Goal: Find contact information: Find contact information

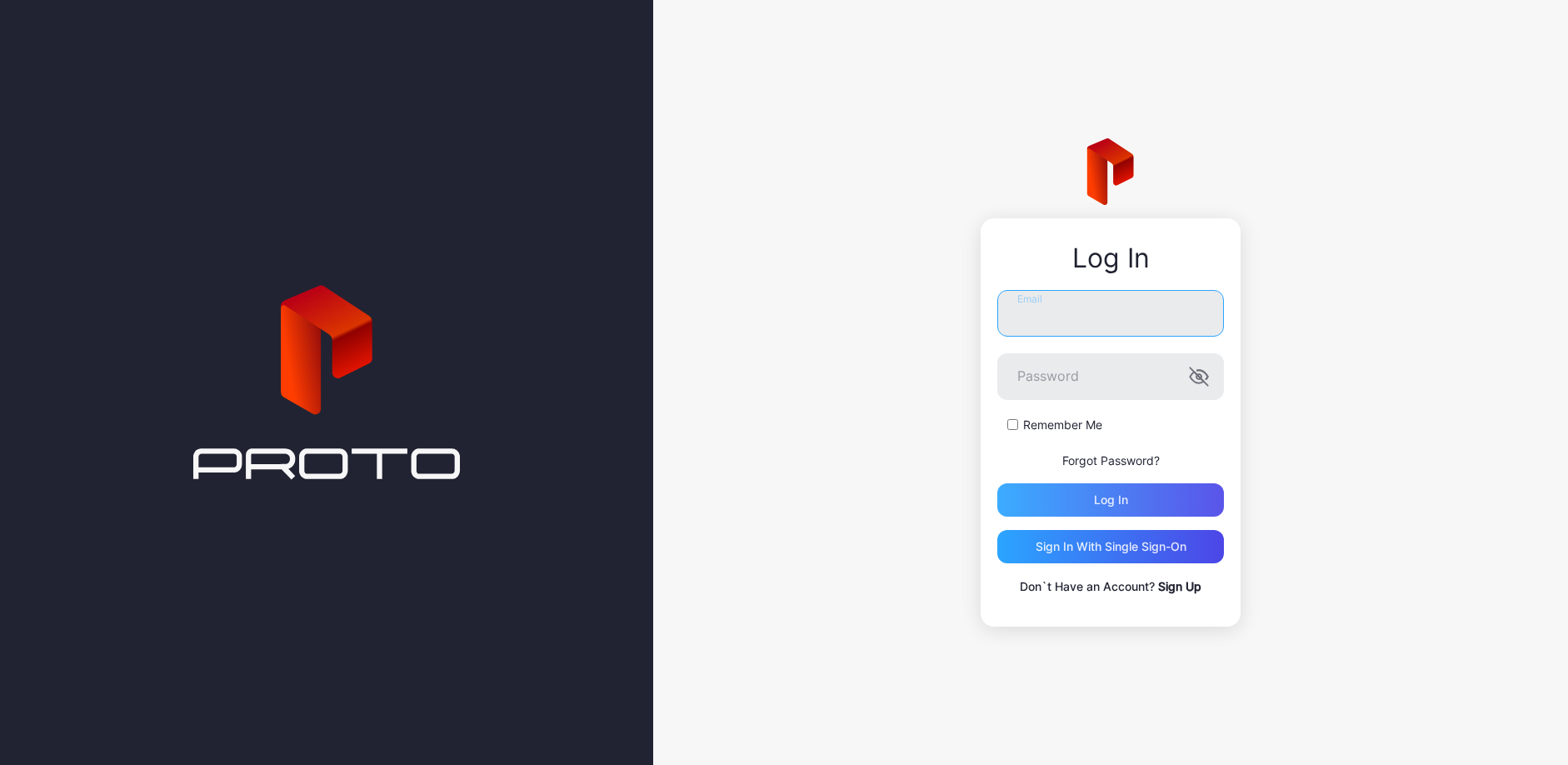
type input "**********"
click at [1104, 500] on div "Log in" at bounding box center [1111, 500] width 34 height 13
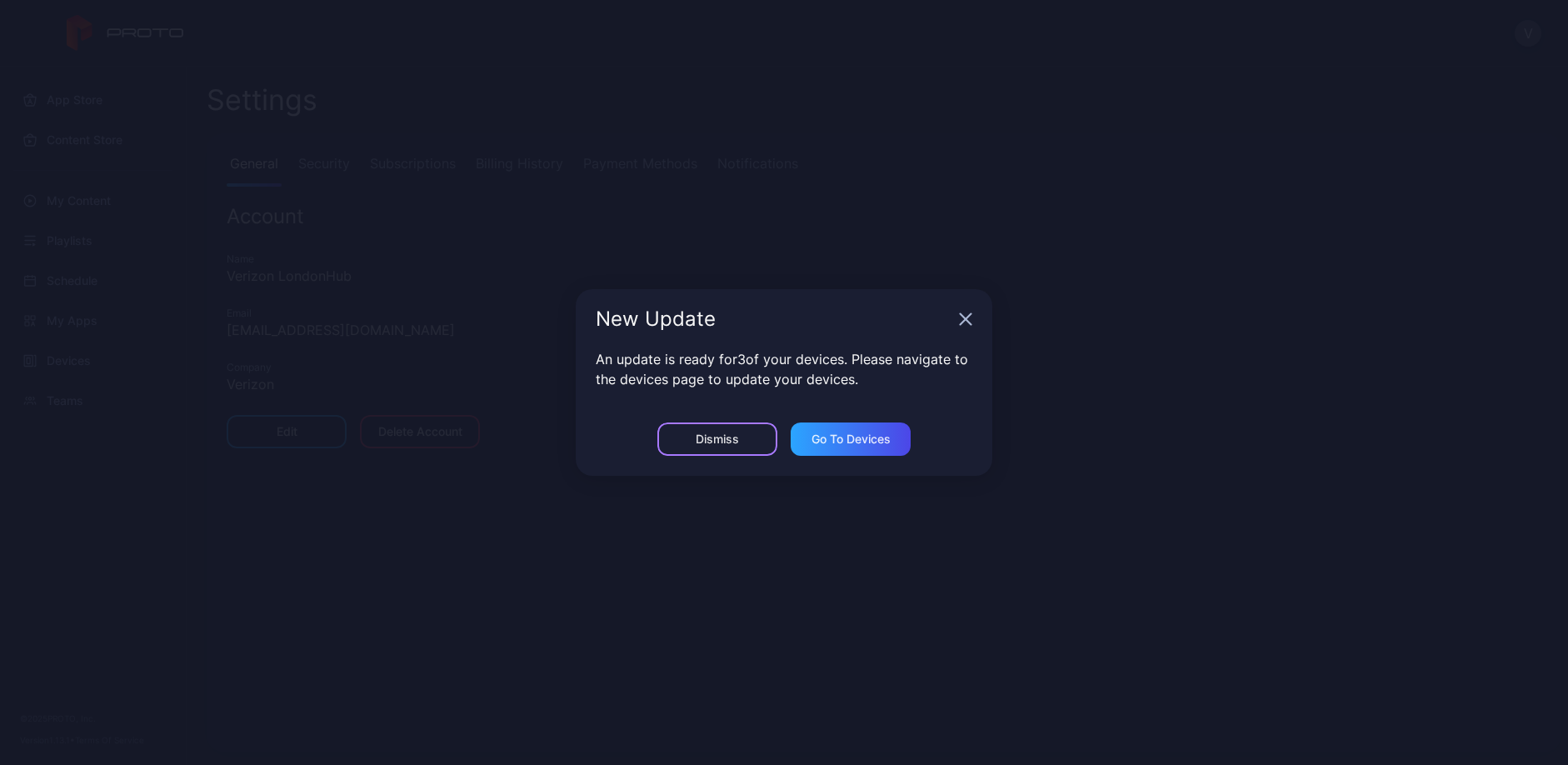
click at [730, 434] on div "Dismiss" at bounding box center [717, 439] width 43 height 13
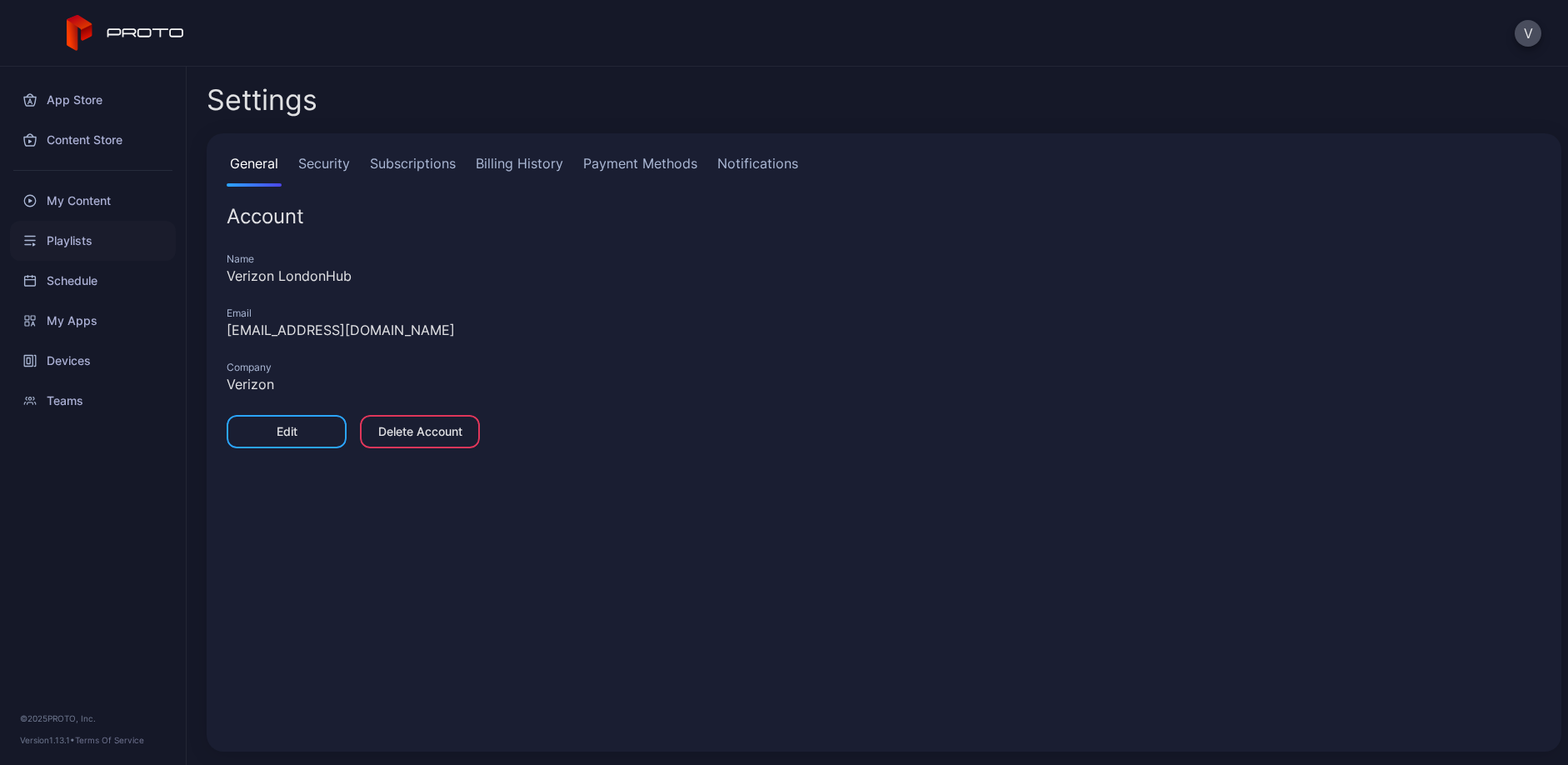
click at [64, 236] on div "Playlists" at bounding box center [92, 240] width 166 height 40
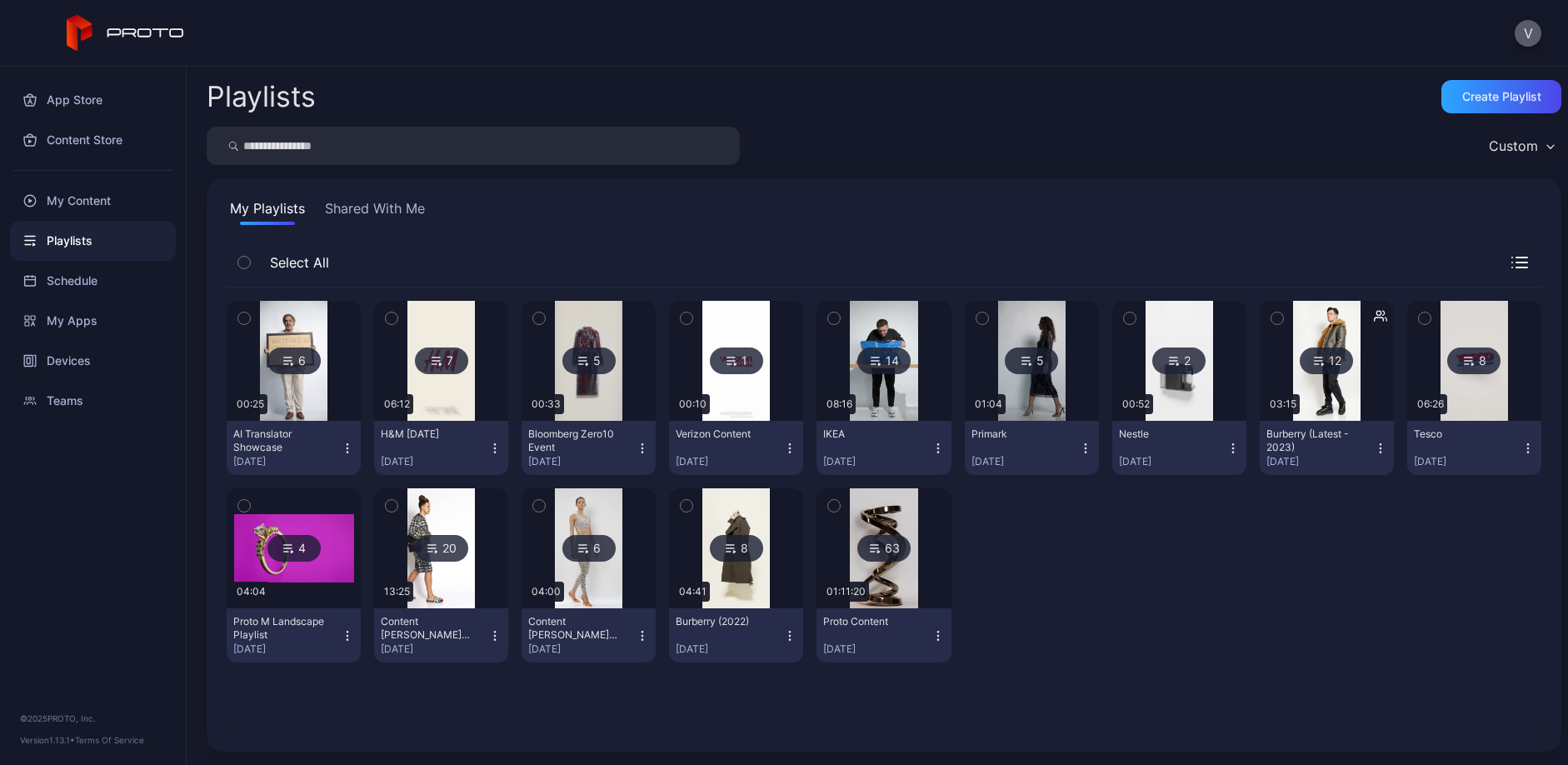
click at [1520, 40] on button "V" at bounding box center [1529, 33] width 27 height 27
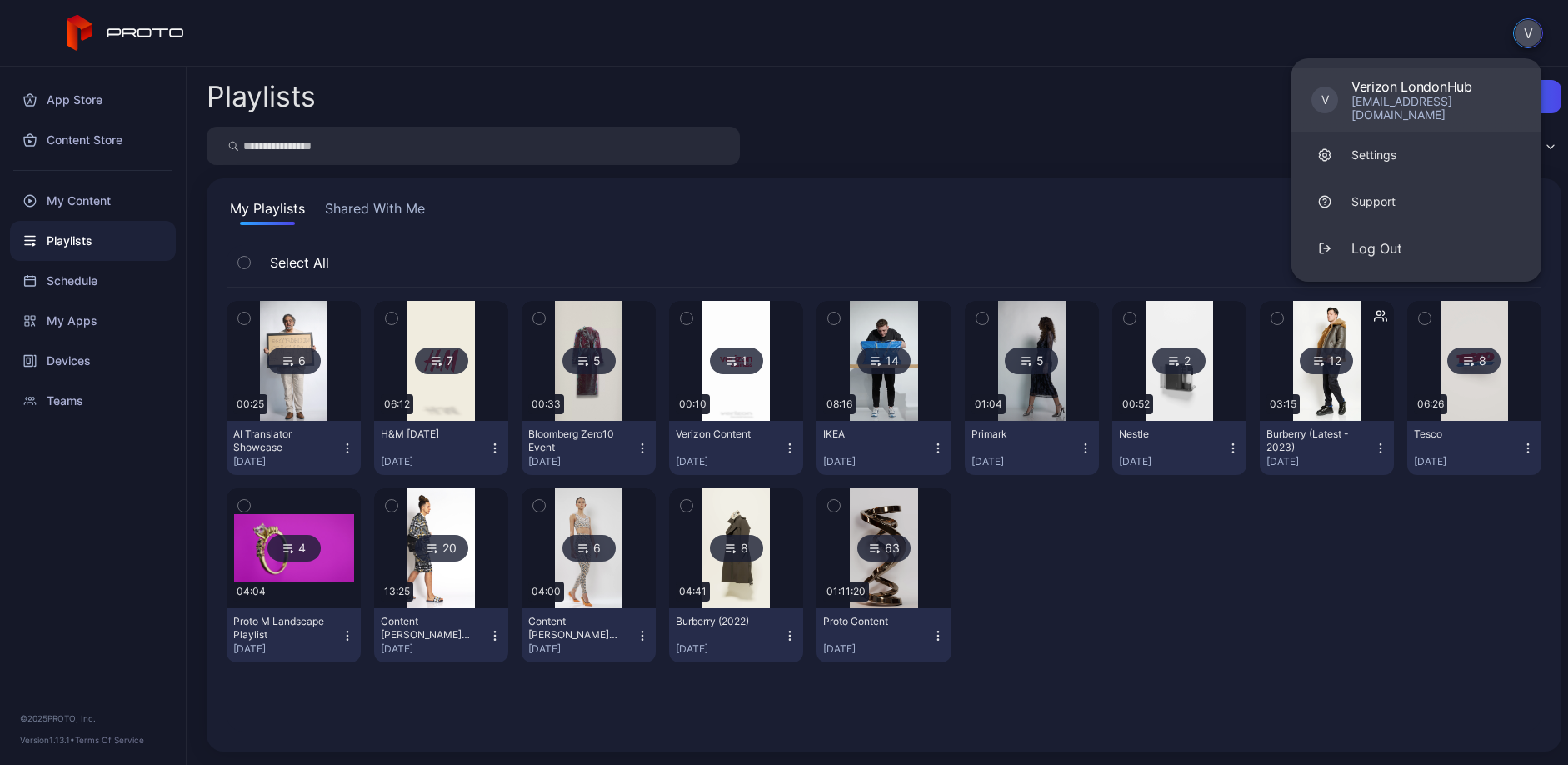
click at [1436, 100] on div "[EMAIL_ADDRESS][DOMAIN_NAME]" at bounding box center [1437, 109] width 170 height 27
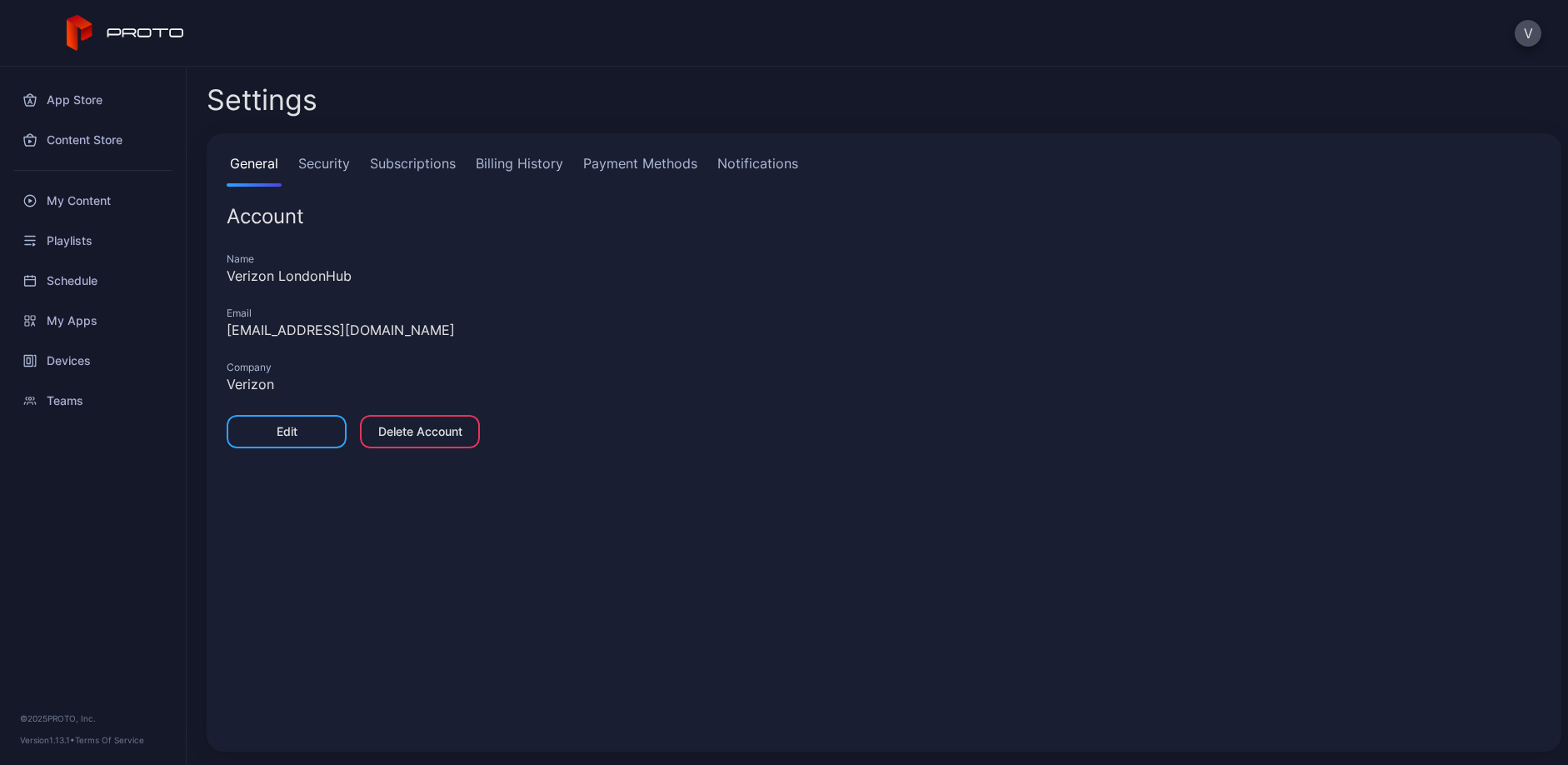
click at [276, 335] on div "[EMAIL_ADDRESS][DOMAIN_NAME]" at bounding box center [884, 330] width 1315 height 20
copy div "[EMAIL_ADDRESS][DOMAIN_NAME]"
